Goal: Navigation & Orientation: Find specific page/section

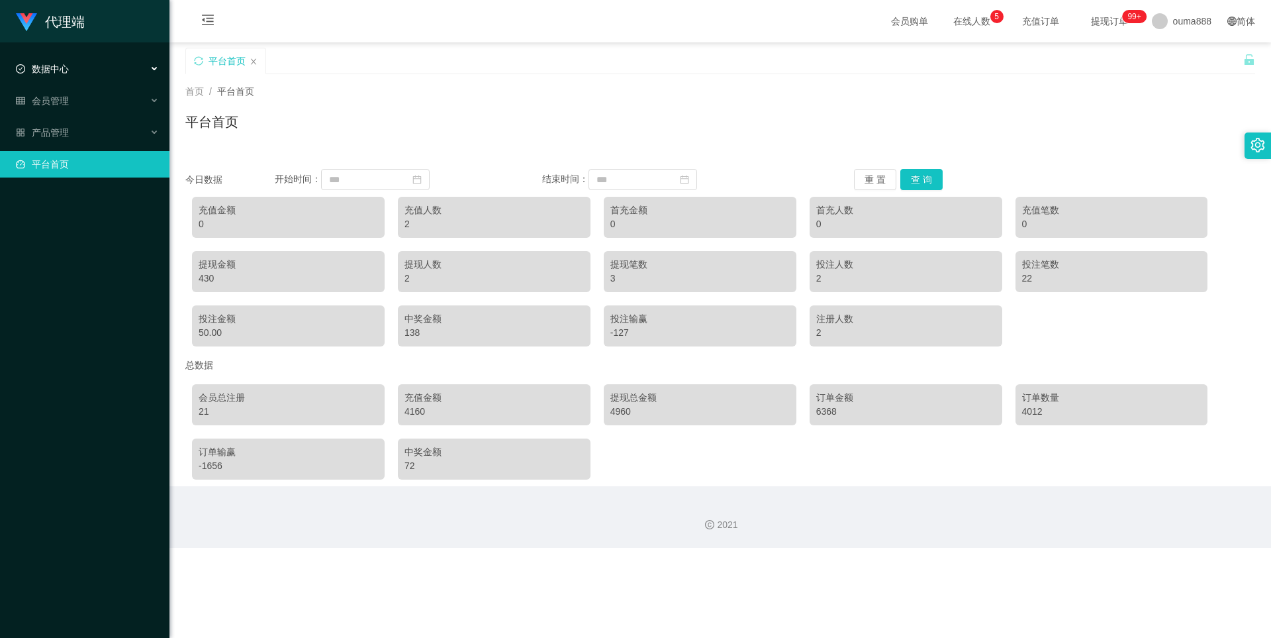
click at [96, 76] on div "数据中心" at bounding box center [85, 69] width 170 height 26
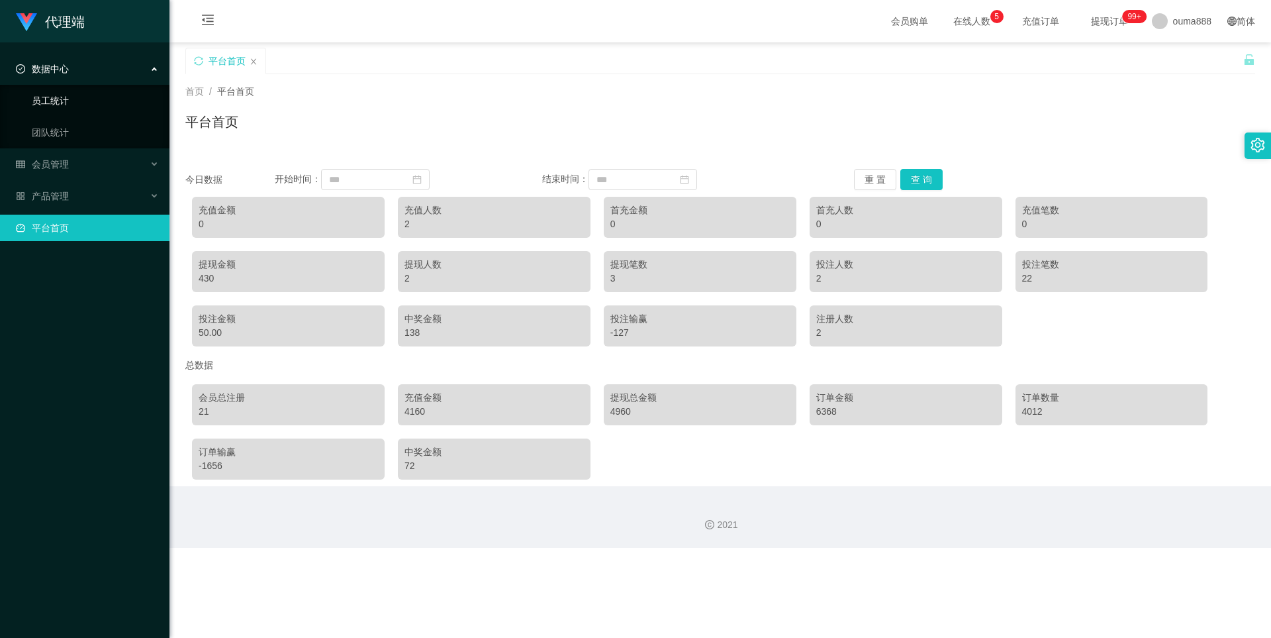
click at [88, 109] on link "员工统计" at bounding box center [95, 100] width 127 height 26
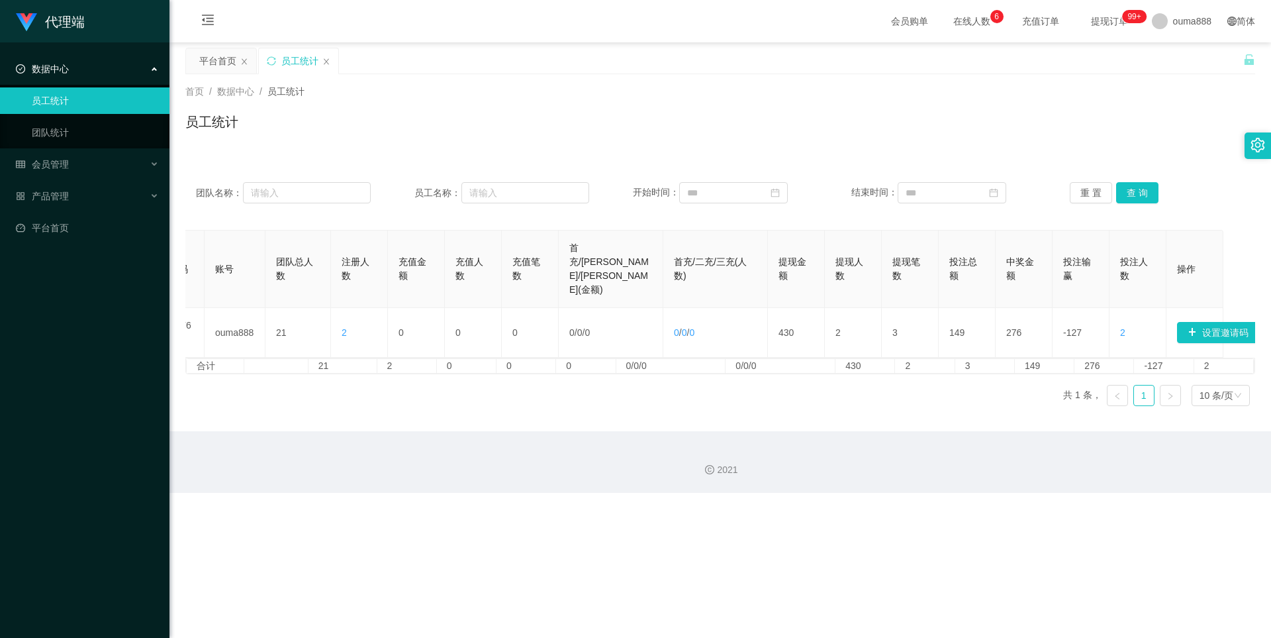
scroll to position [0, 47]
click at [67, 130] on link "团队统计" at bounding box center [95, 132] width 127 height 26
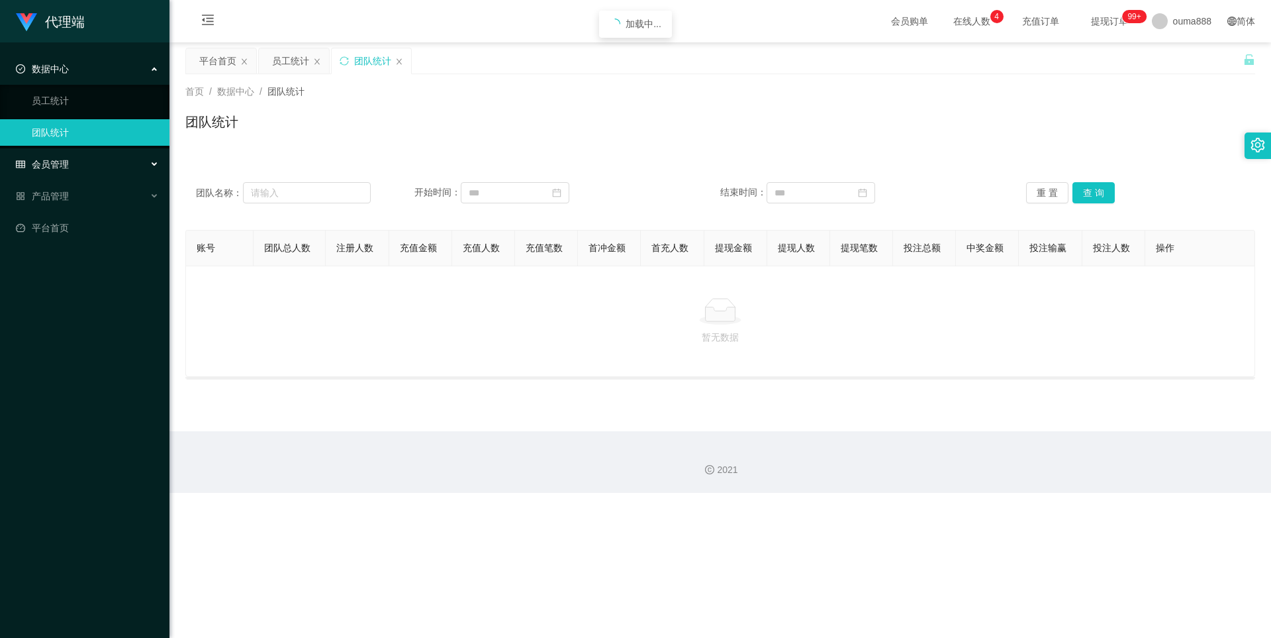
click at [88, 172] on div "会员管理" at bounding box center [85, 164] width 170 height 26
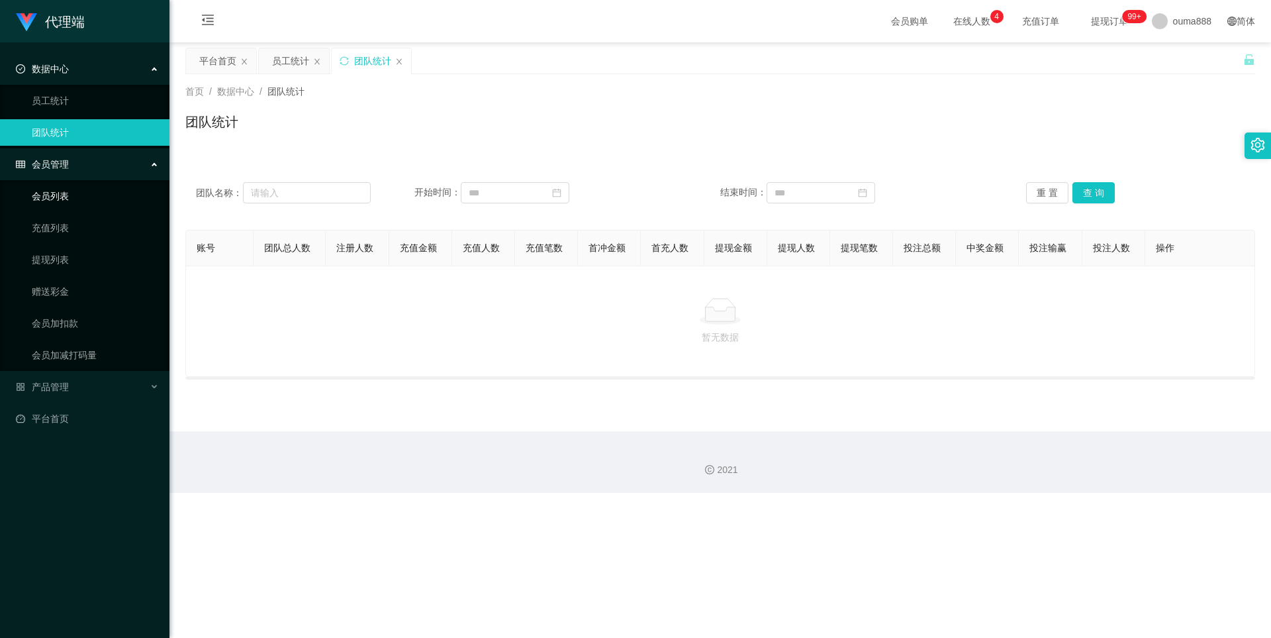
click at [81, 198] on link "会员列表" at bounding box center [95, 196] width 127 height 26
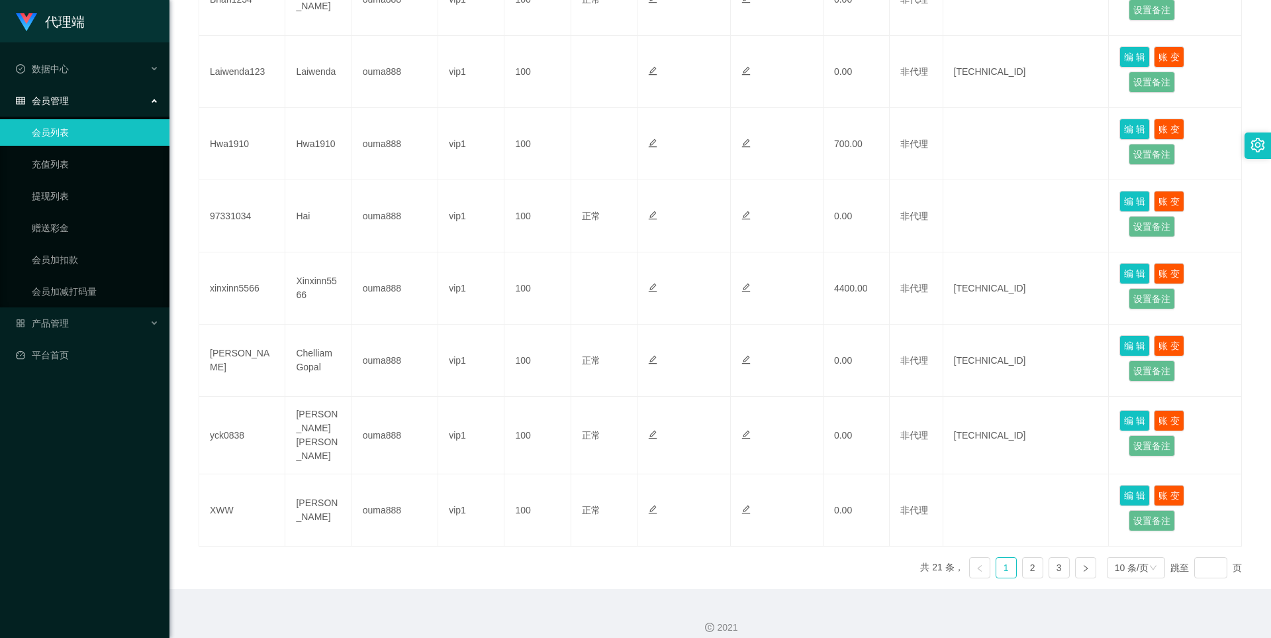
scroll to position [537, 0]
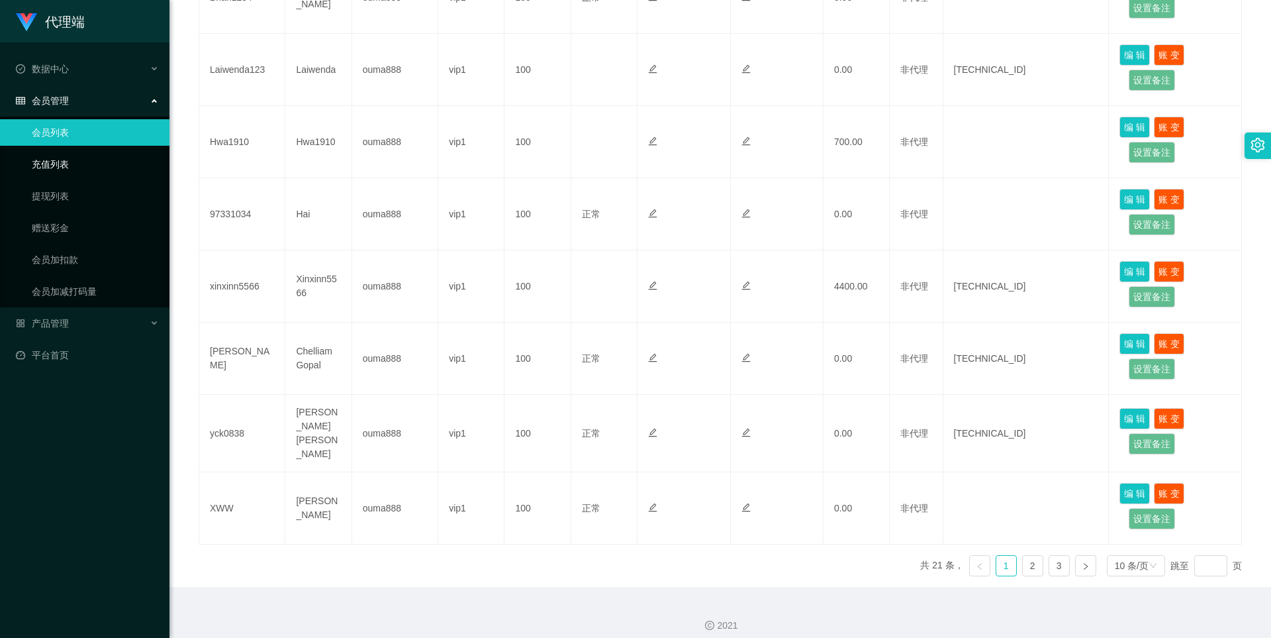
click at [68, 170] on link "充值列表" at bounding box center [95, 164] width 127 height 26
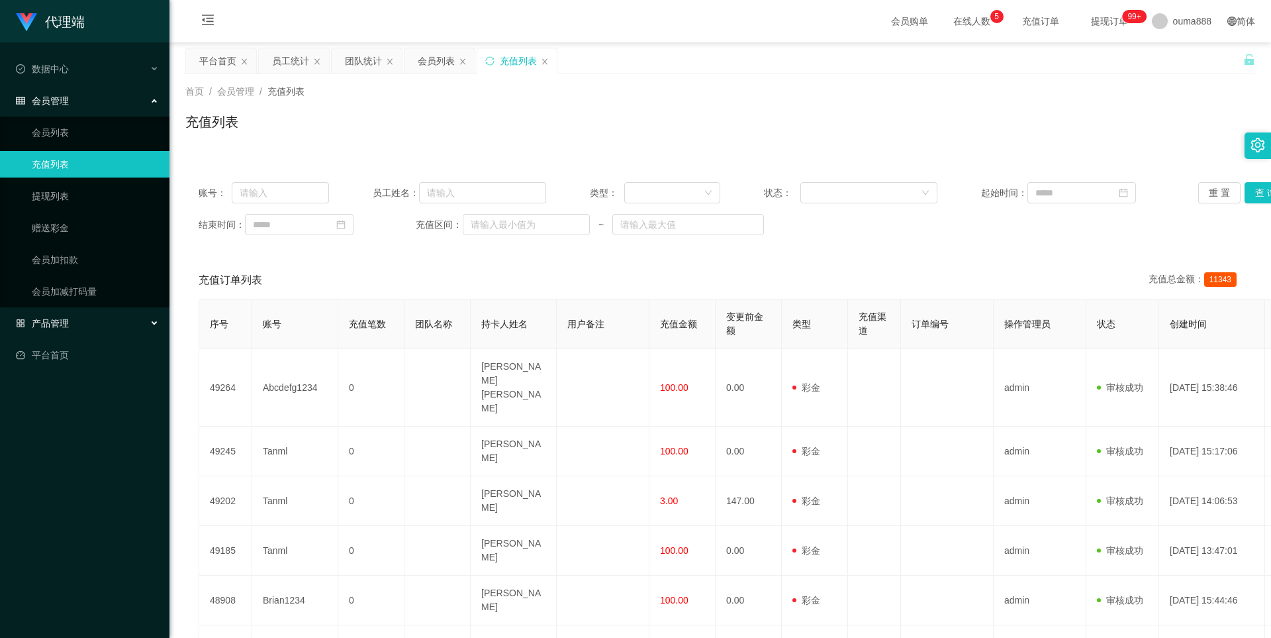
click at [104, 319] on div "产品管理" at bounding box center [85, 323] width 170 height 26
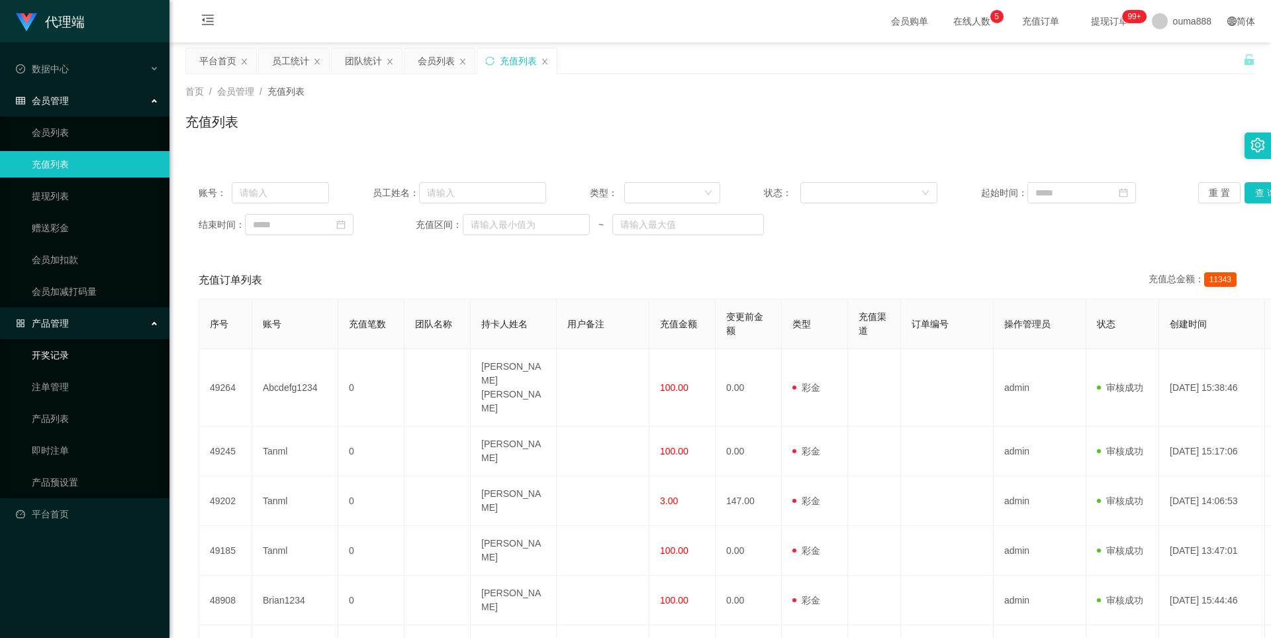
click at [103, 359] on link "开奖记录" at bounding box center [95, 355] width 127 height 26
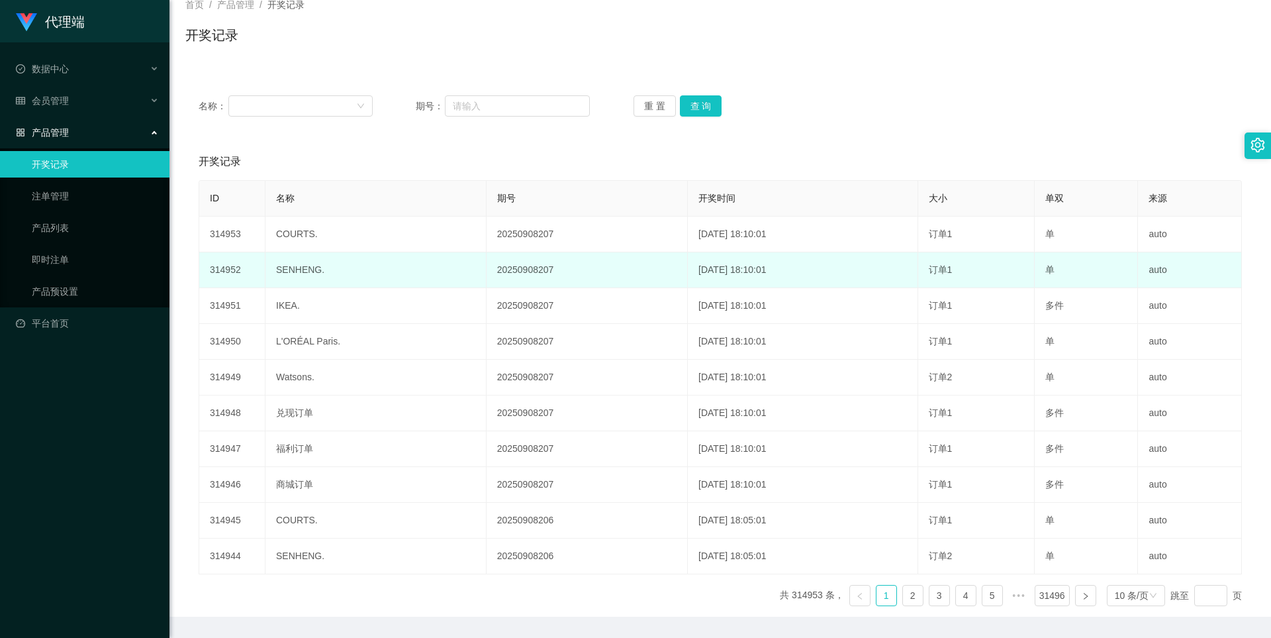
scroll to position [127, 0]
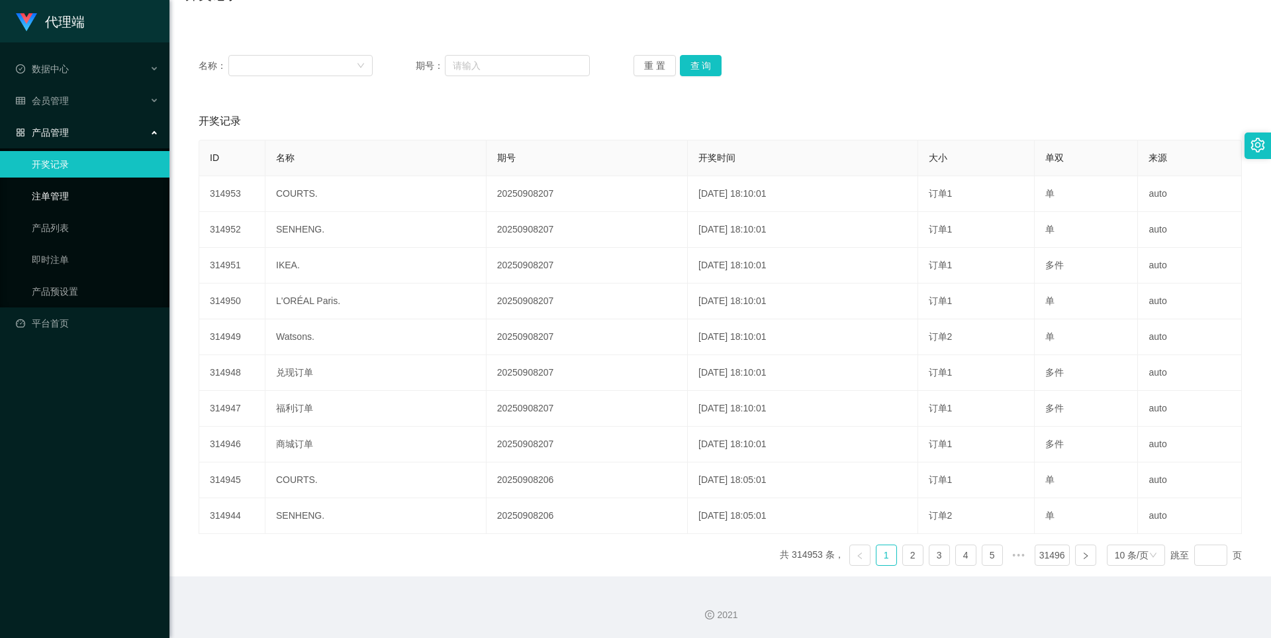
click at [101, 200] on link "注单管理" at bounding box center [95, 196] width 127 height 26
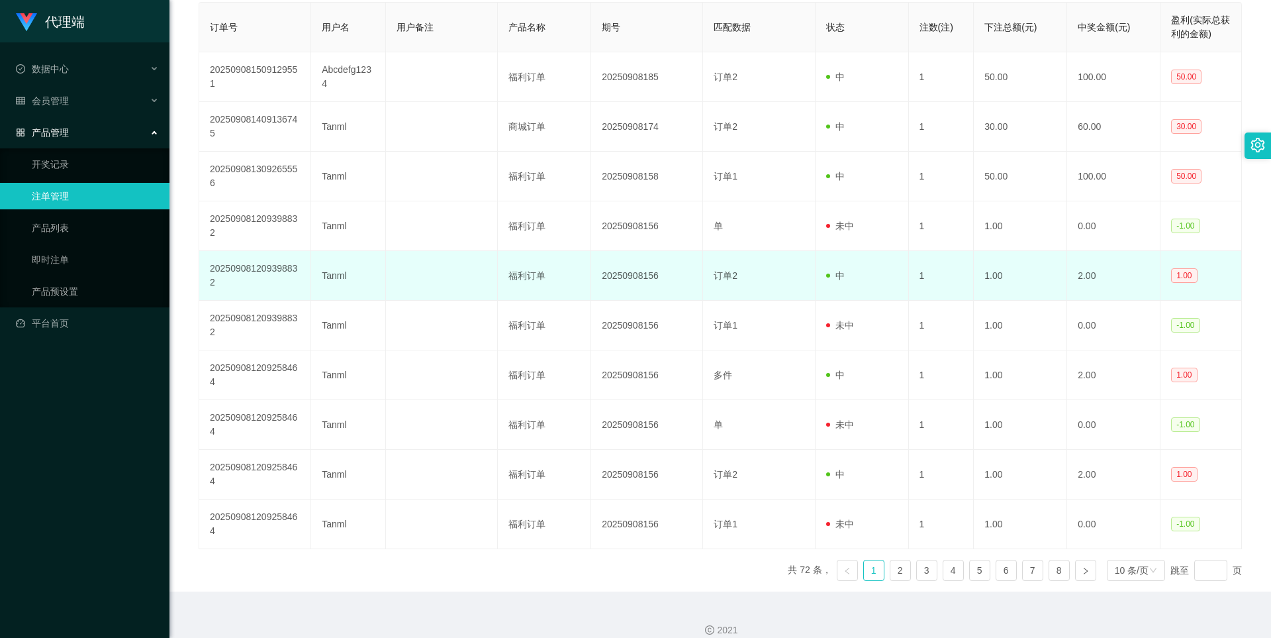
scroll to position [280, 0]
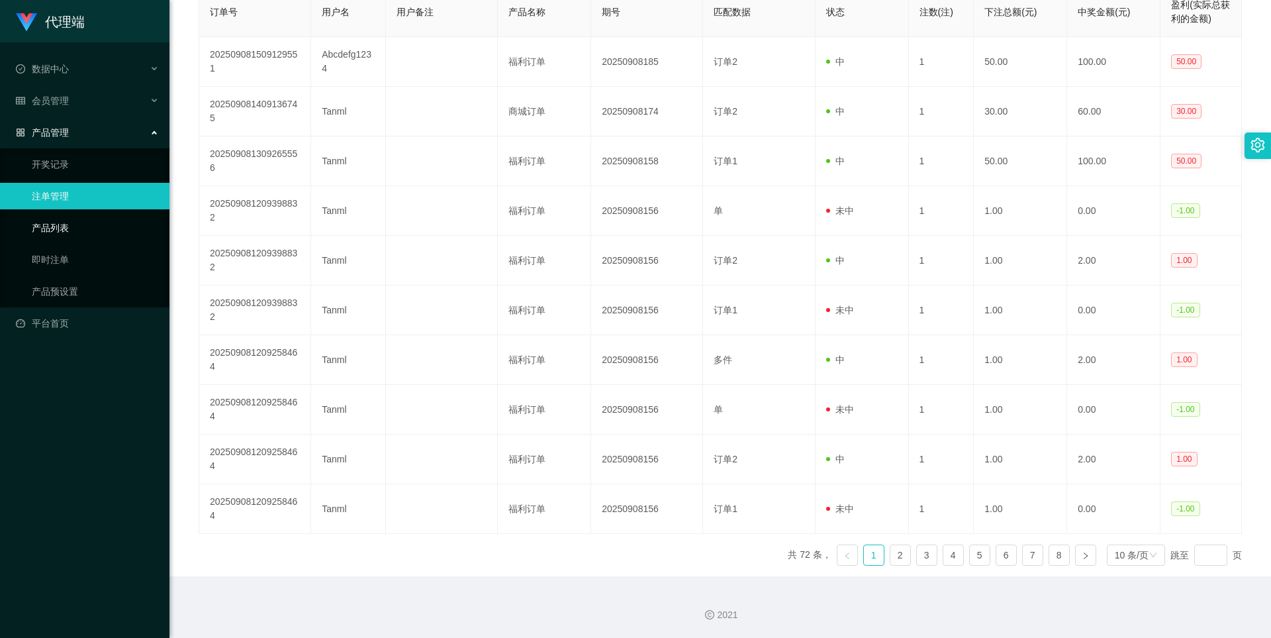
click at [97, 229] on link "产品列表" at bounding box center [95, 228] width 127 height 26
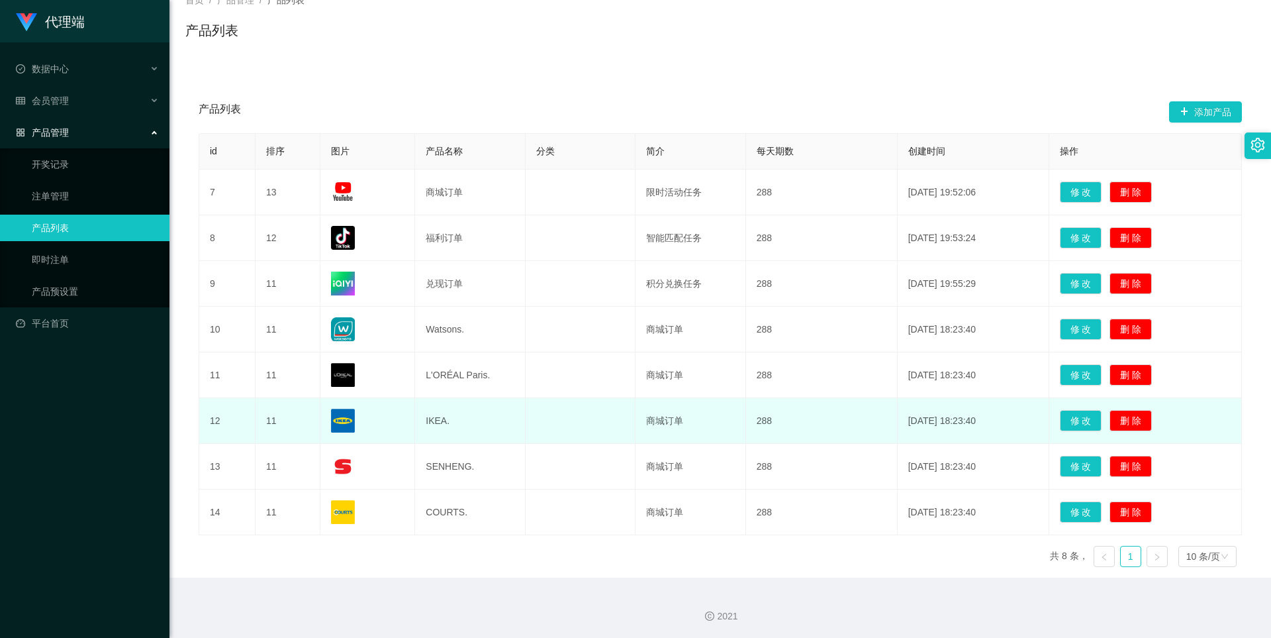
scroll to position [93, 0]
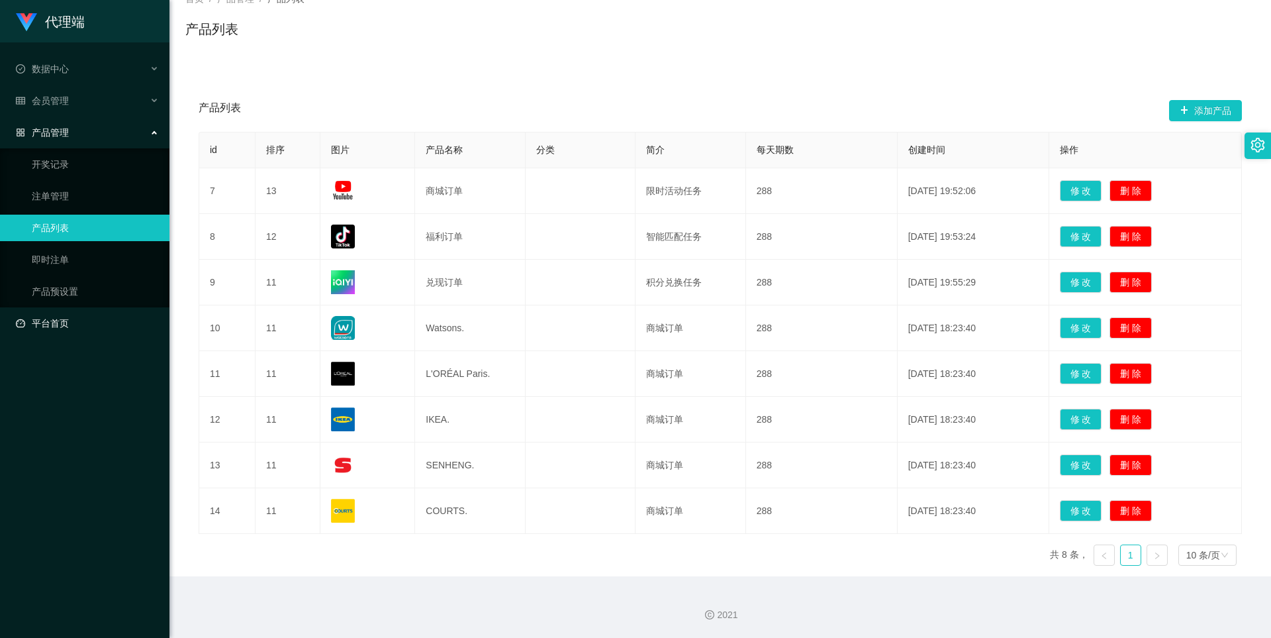
click at [70, 325] on link "平台首页" at bounding box center [87, 323] width 143 height 26
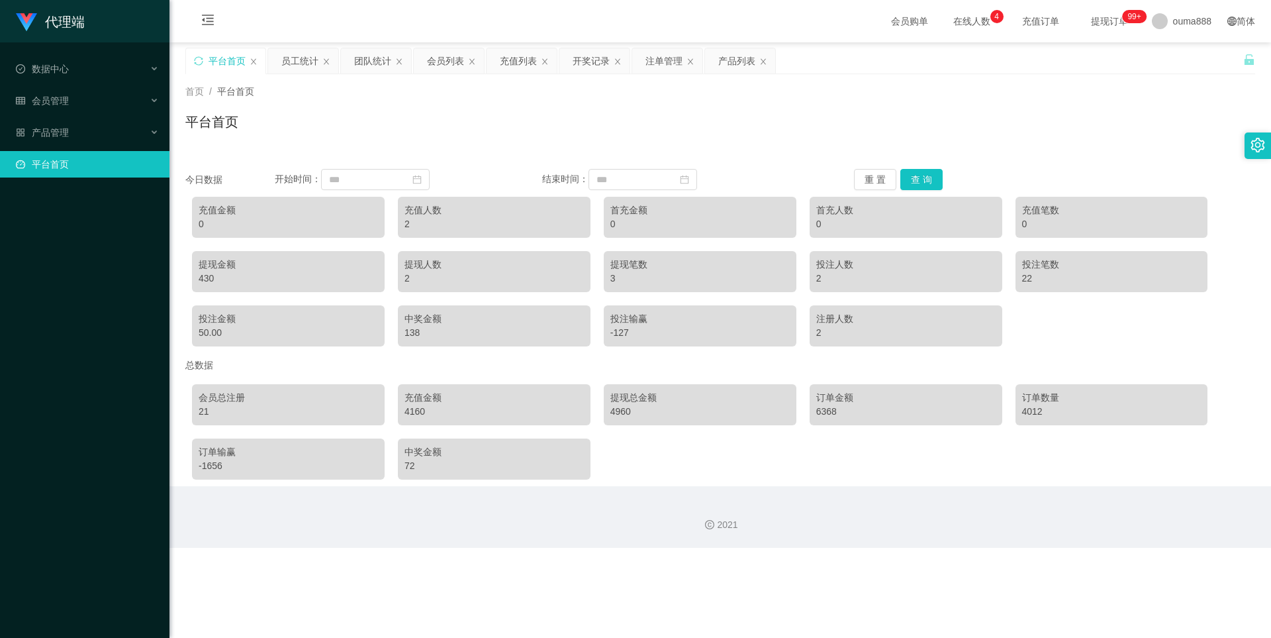
click at [491, 232] on div "充值人数 2" at bounding box center [494, 217] width 193 height 41
click at [502, 223] on div "2" at bounding box center [494, 224] width 179 height 14
click at [423, 211] on div "充值人数" at bounding box center [494, 210] width 179 height 14
